Goal: Check status: Check status

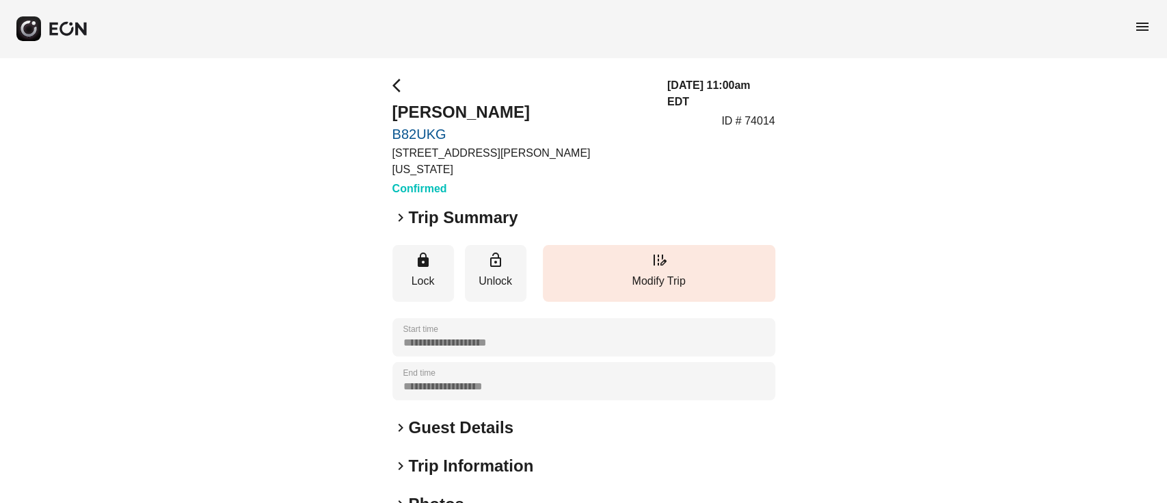
click at [469, 417] on h2 "Guest Details" at bounding box center [461, 428] width 105 height 22
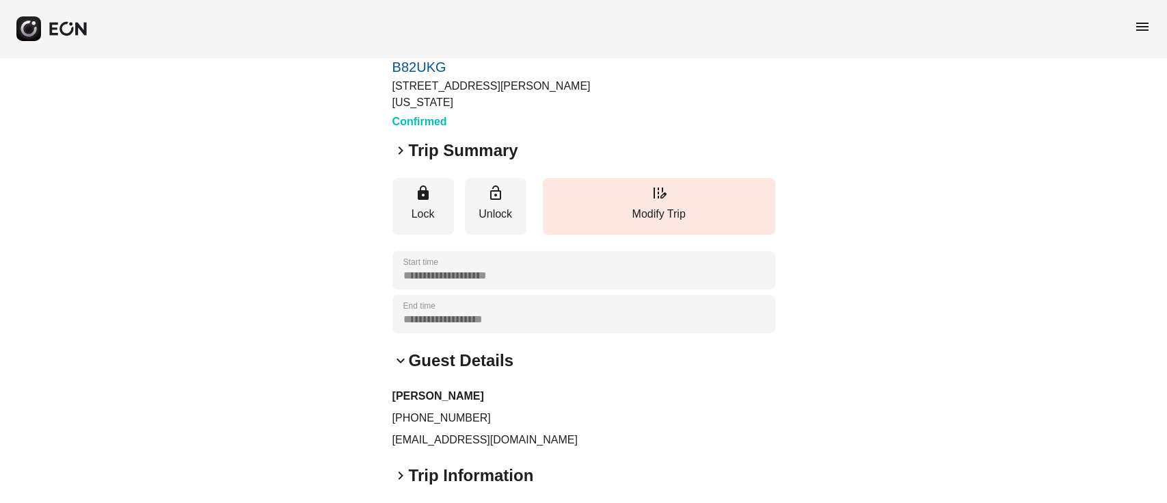
scroll to position [91, 0]
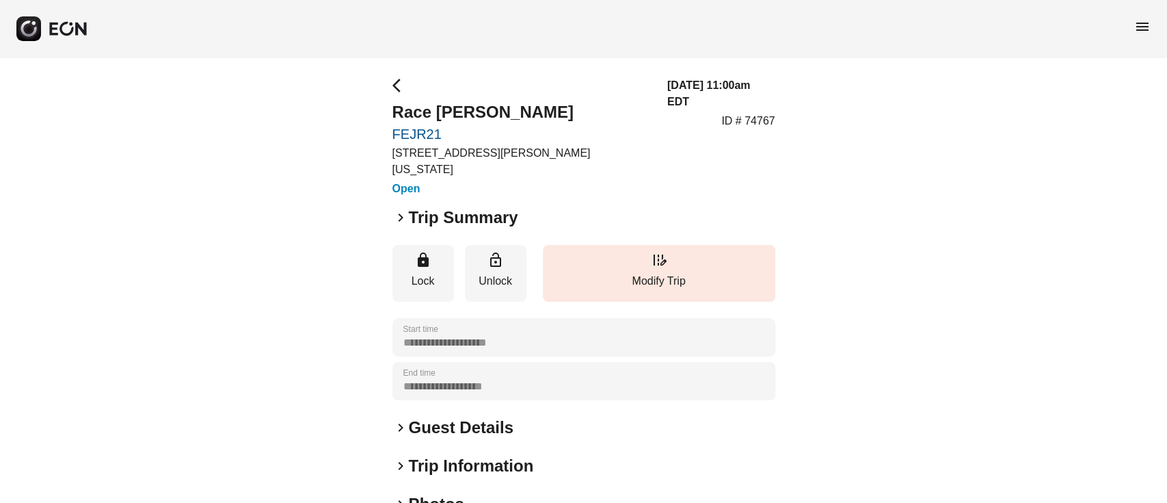
click at [438, 417] on h2 "Guest Details" at bounding box center [461, 428] width 105 height 22
